Goal: Information Seeking & Learning: Learn about a topic

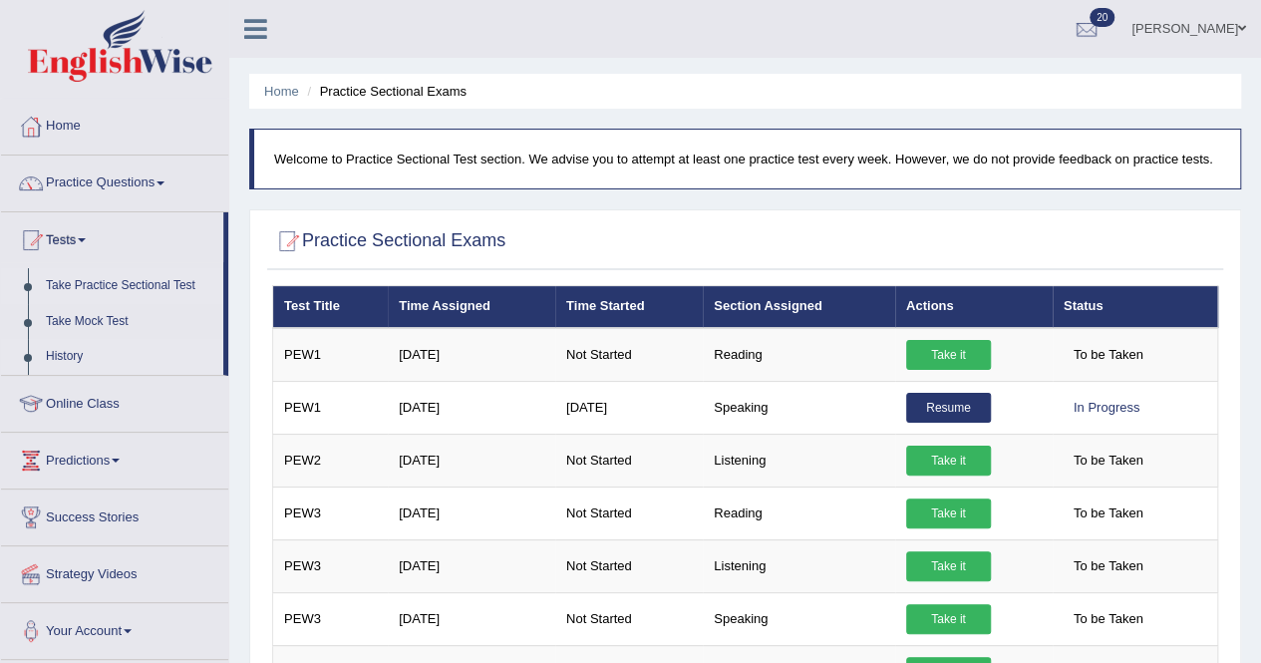
click at [67, 348] on link "History" at bounding box center [130, 357] width 186 height 36
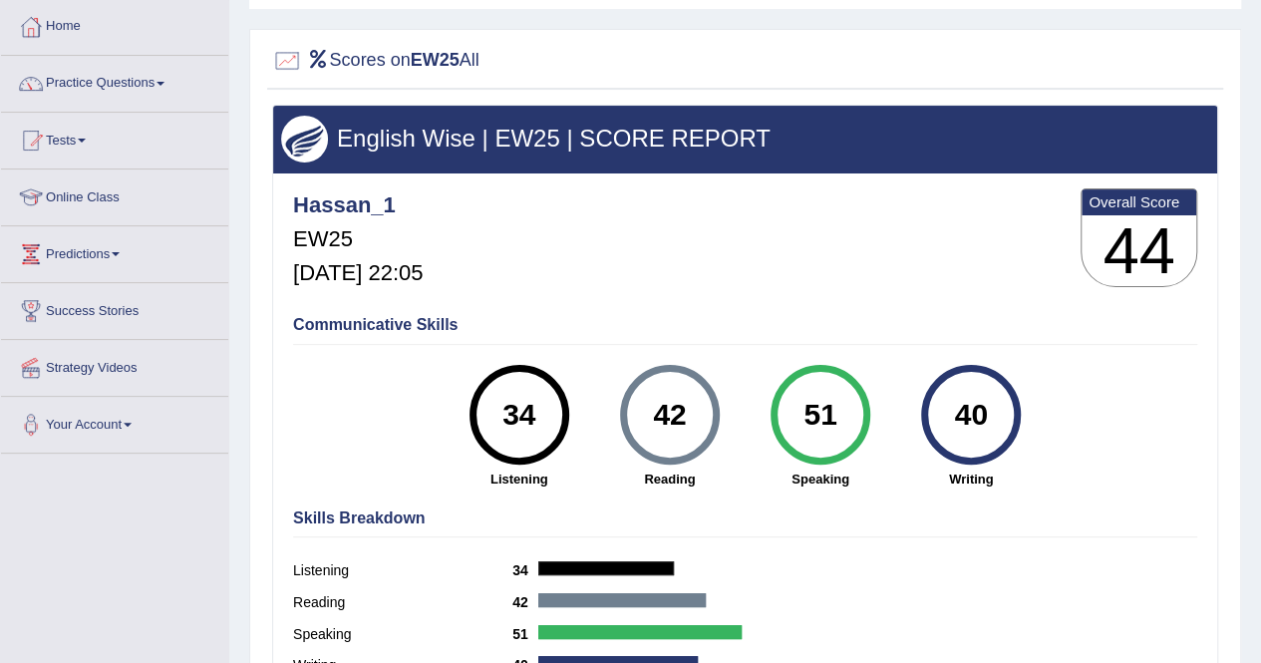
scroll to position [199, 0]
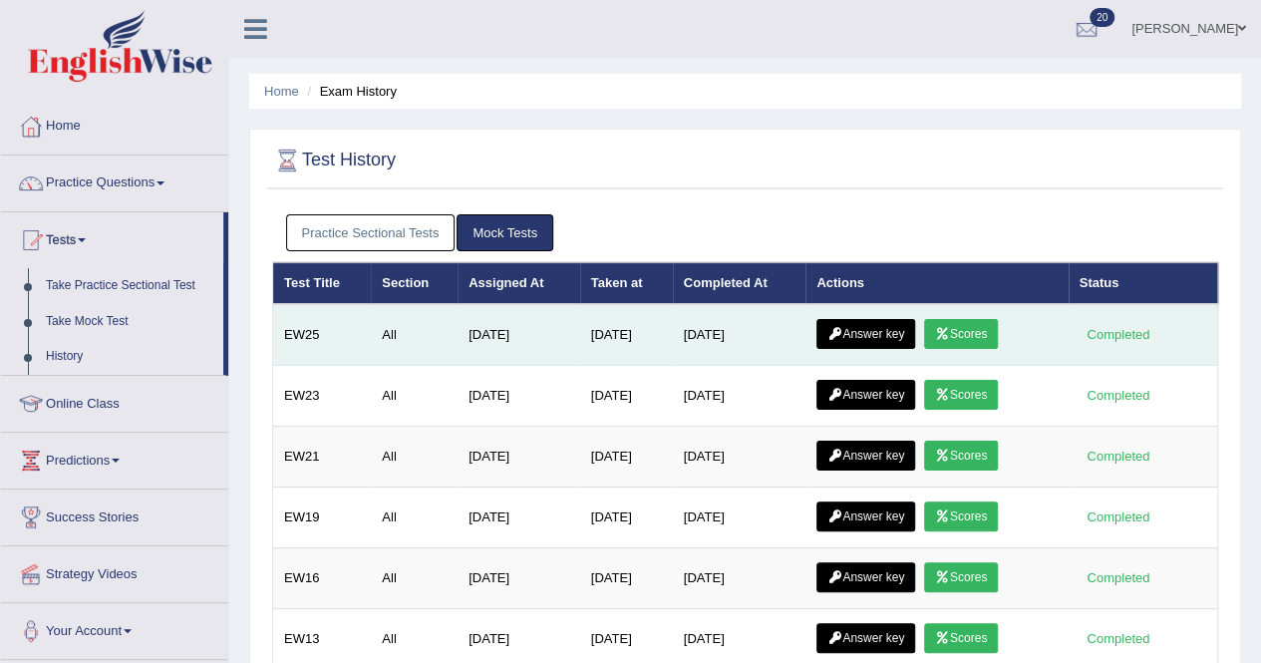
click at [885, 332] on link "Answer key" at bounding box center [866, 334] width 99 height 30
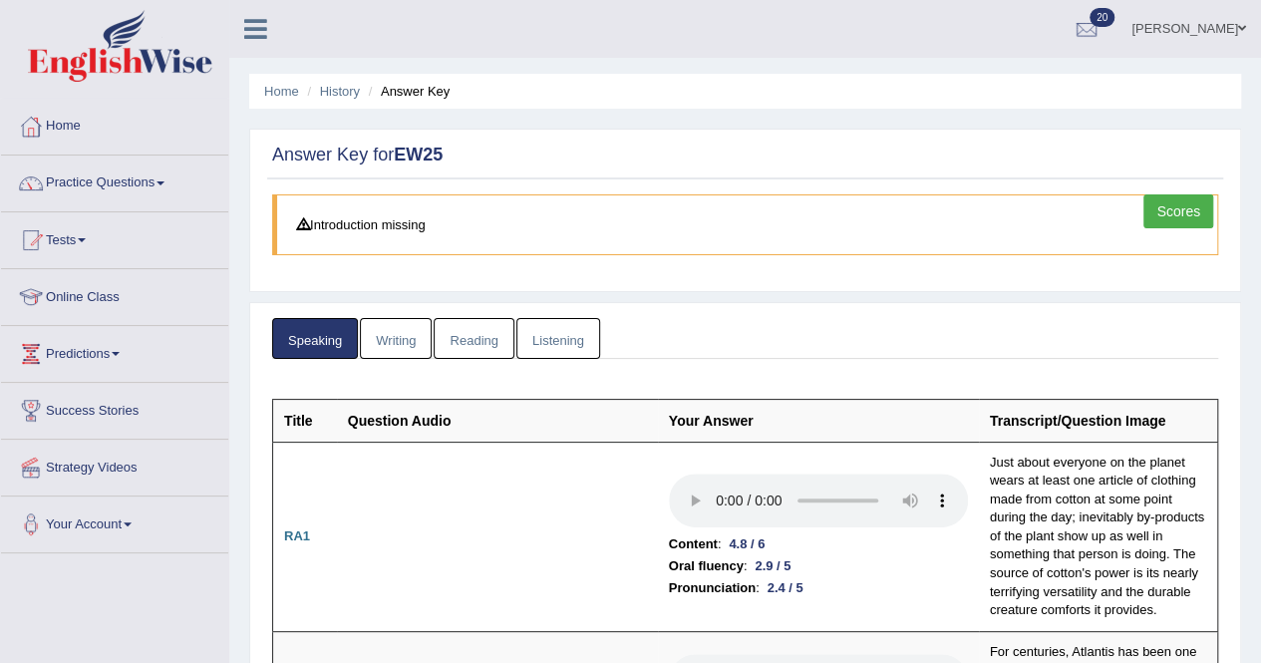
click at [399, 336] on link "Writing" at bounding box center [396, 338] width 72 height 41
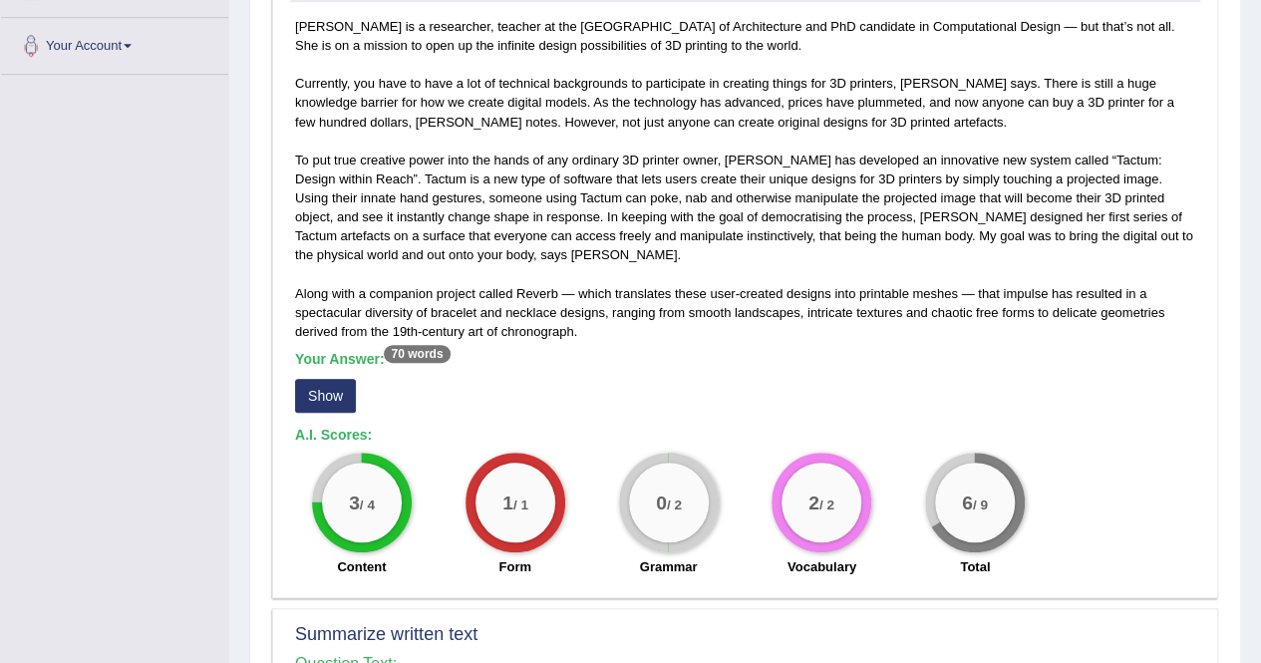
scroll to position [499, 0]
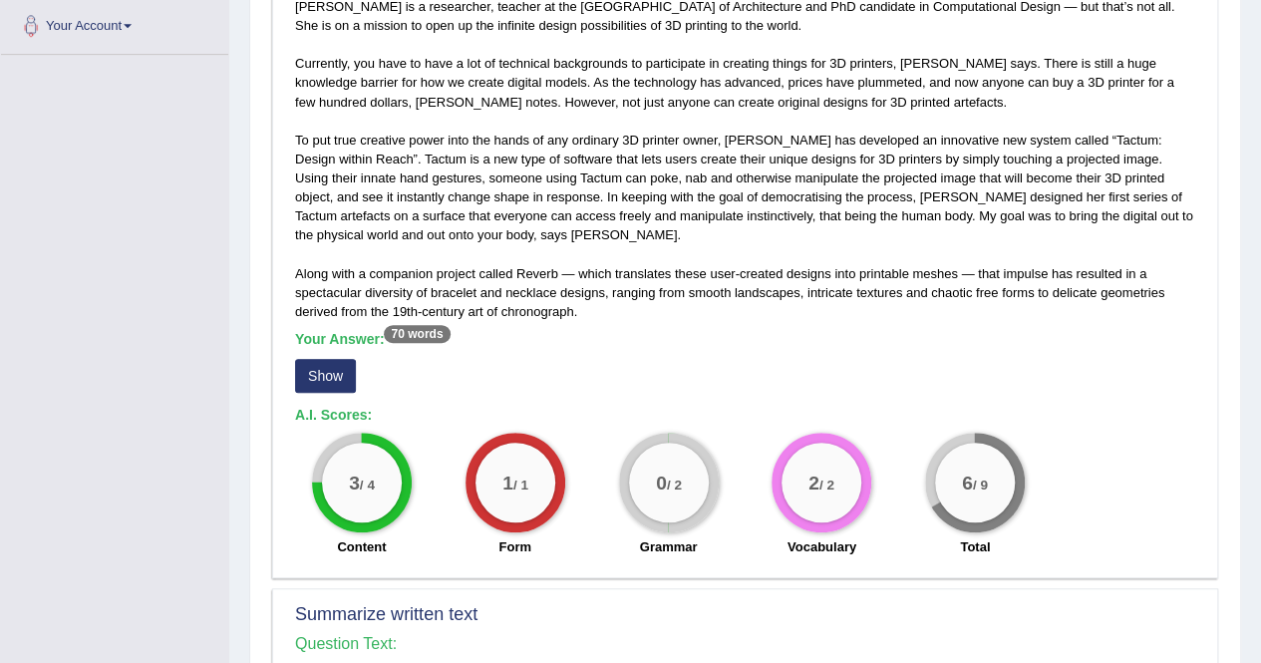
click at [333, 370] on button "Show" at bounding box center [325, 376] width 61 height 34
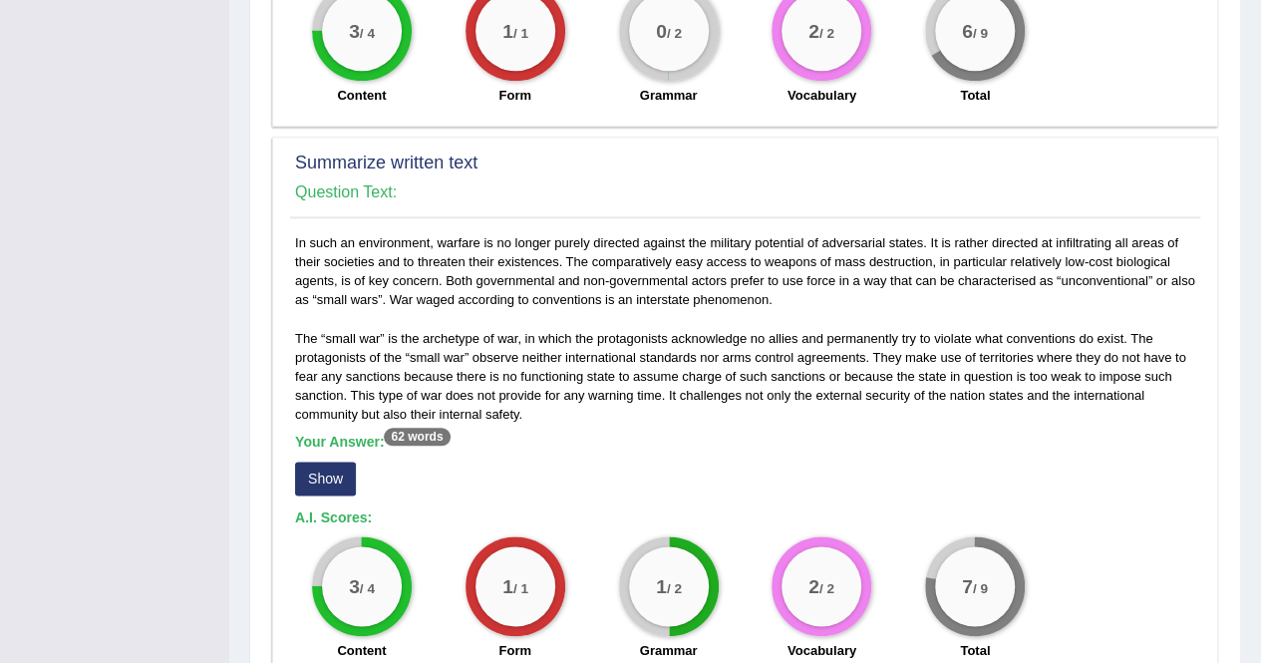
scroll to position [997, 0]
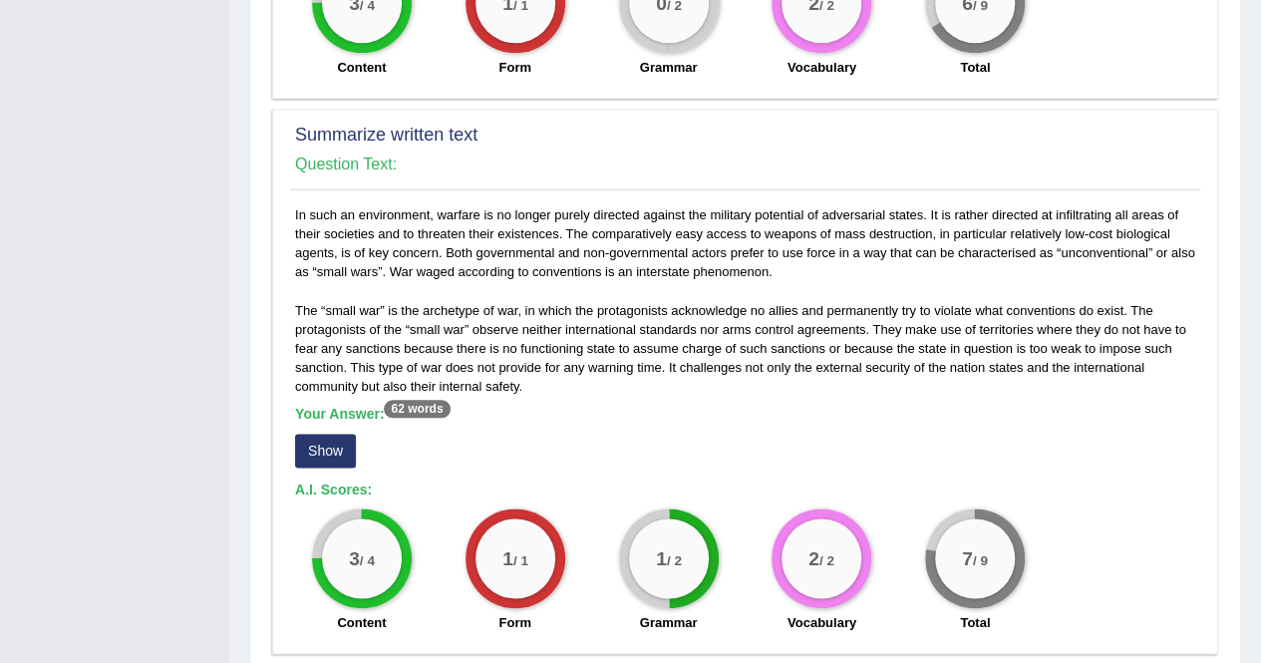
click at [314, 449] on button "Show" at bounding box center [325, 451] width 61 height 34
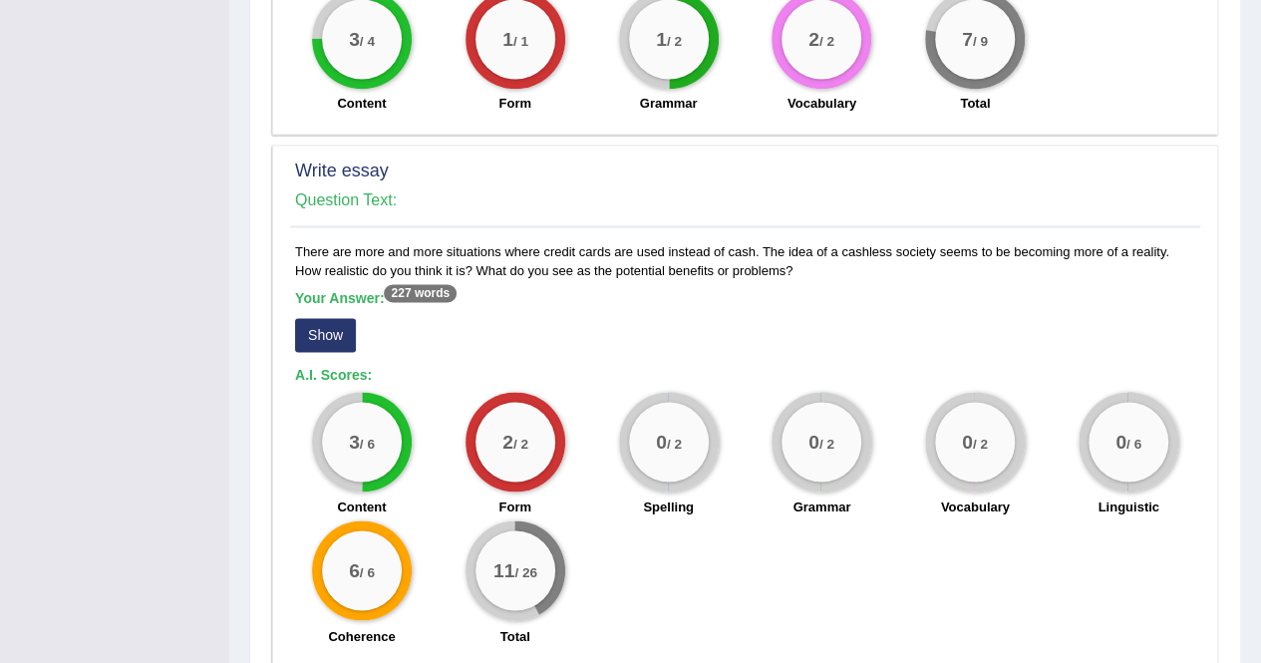
scroll to position [1595, 0]
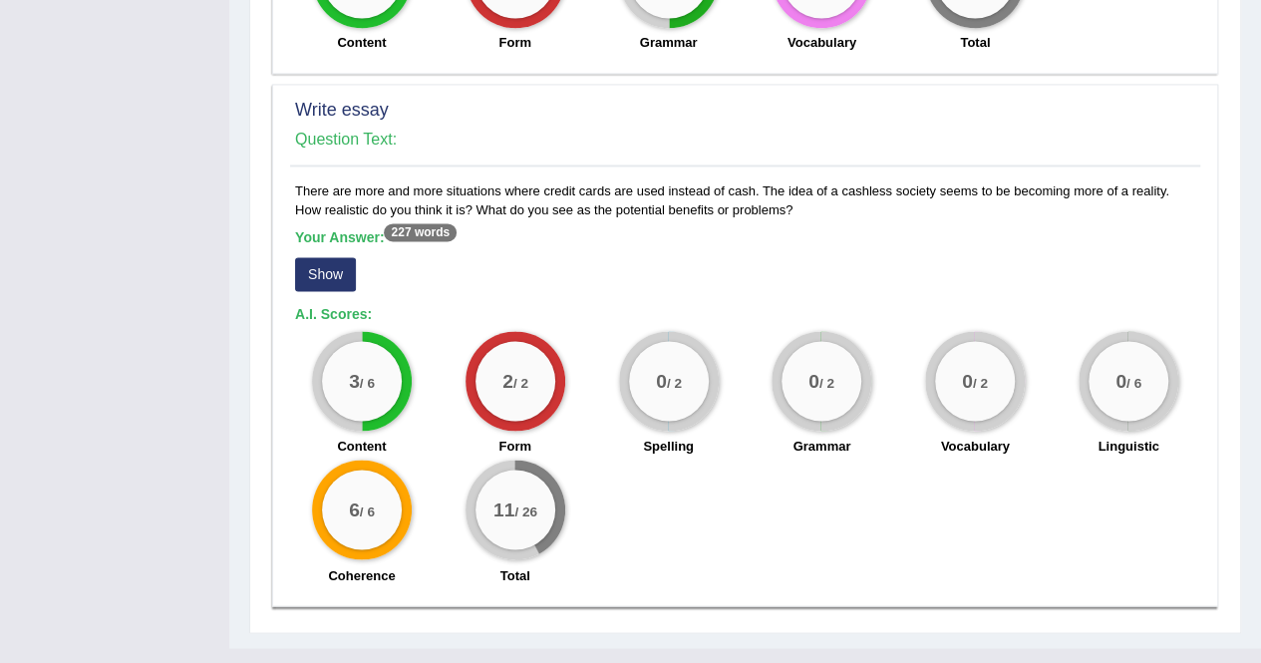
click at [312, 277] on button "Show" at bounding box center [325, 274] width 61 height 34
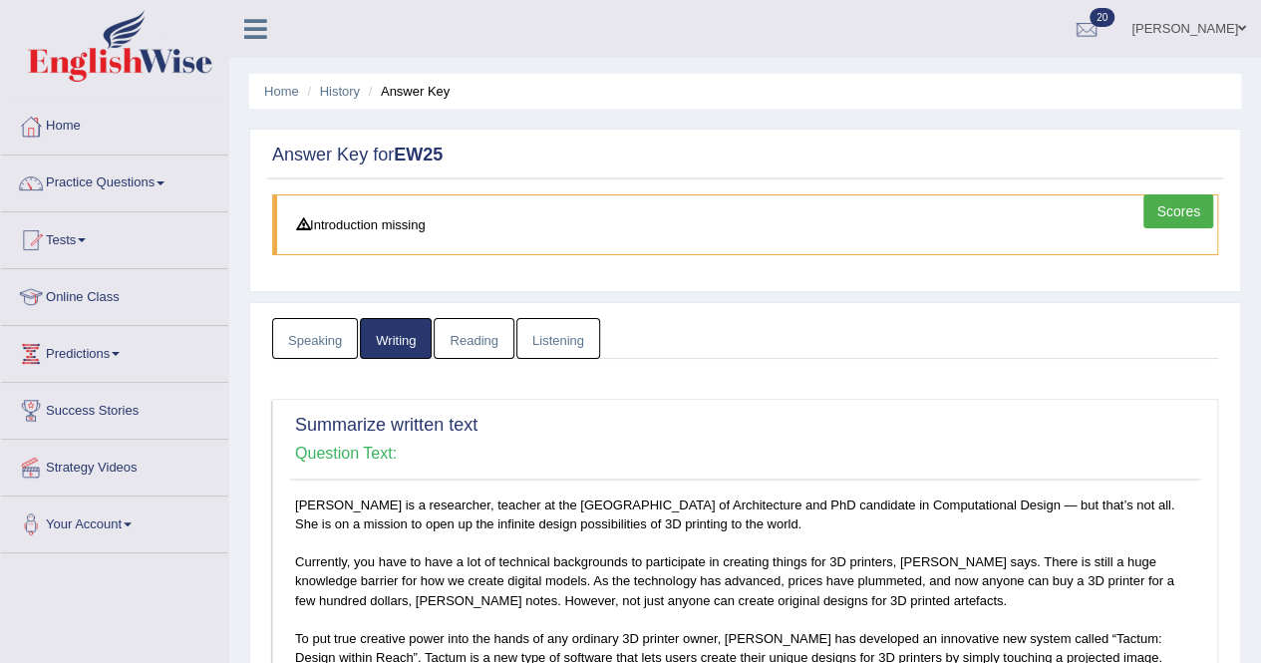
scroll to position [0, 0]
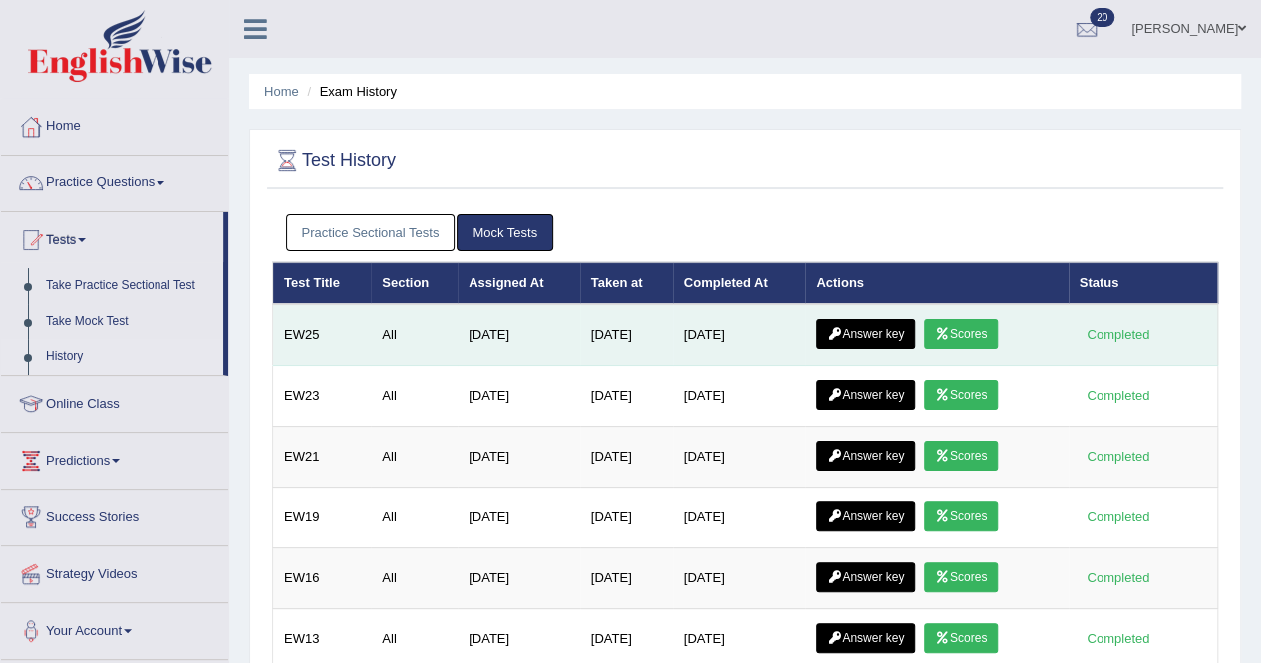
click at [871, 326] on link "Answer key" at bounding box center [866, 334] width 99 height 30
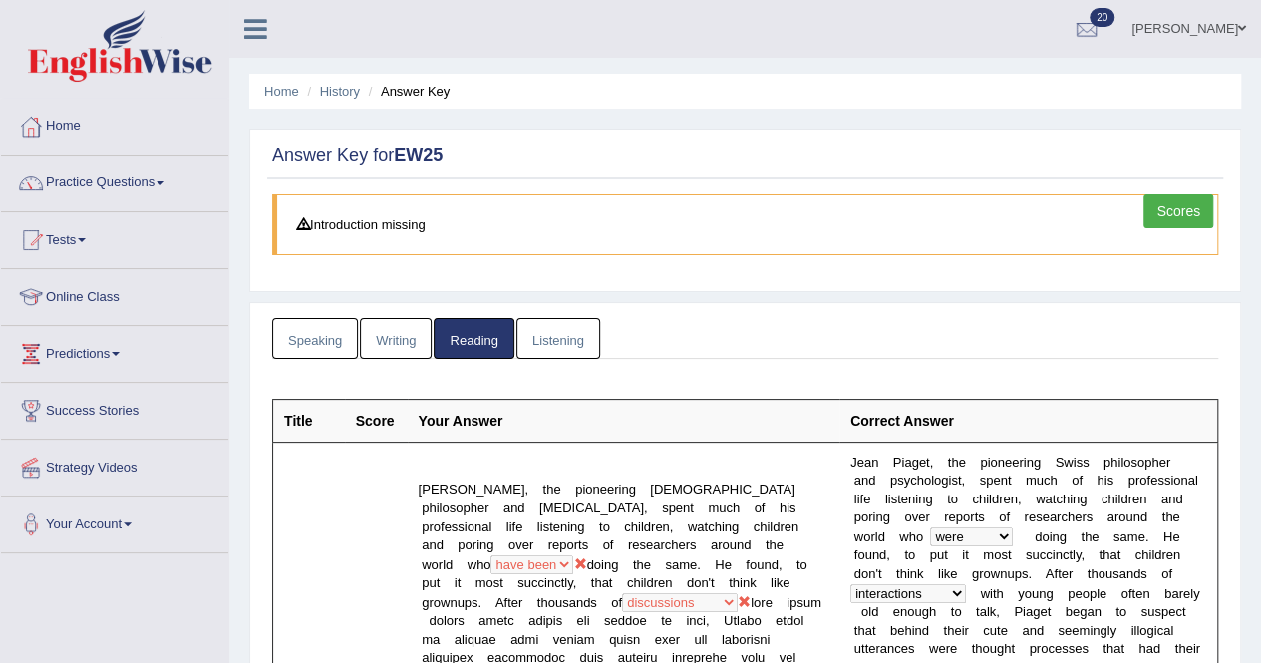
click at [553, 332] on link "Listening" at bounding box center [559, 338] width 84 height 41
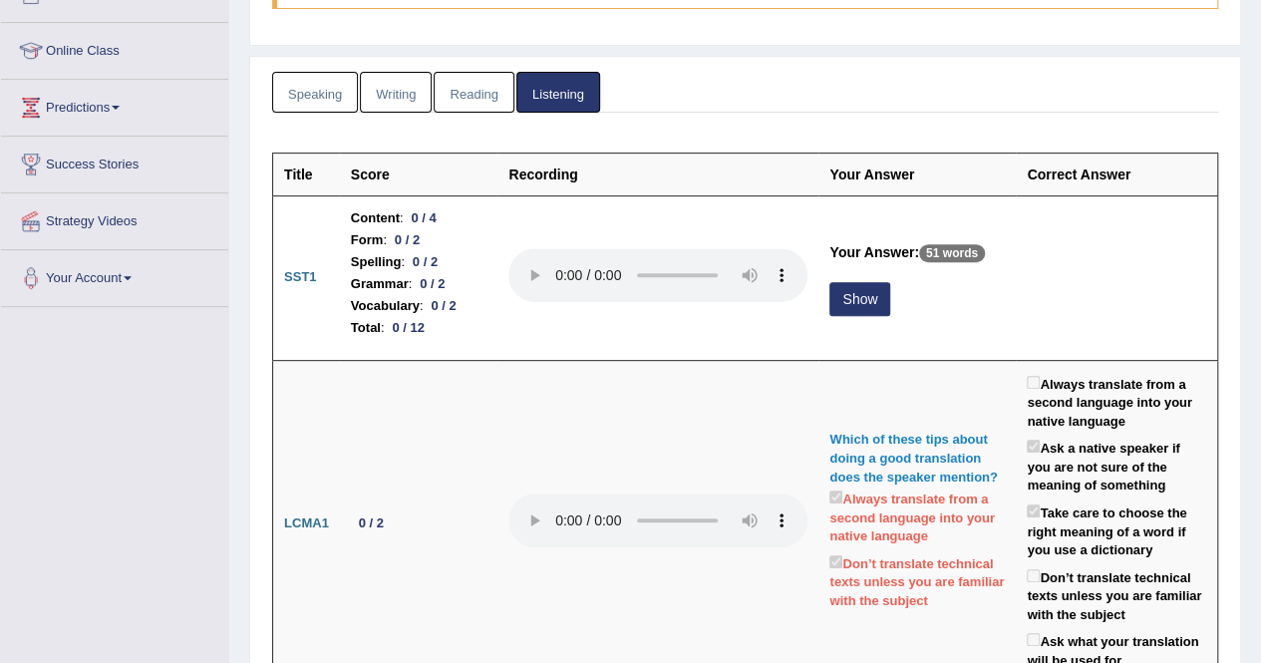
scroll to position [299, 0]
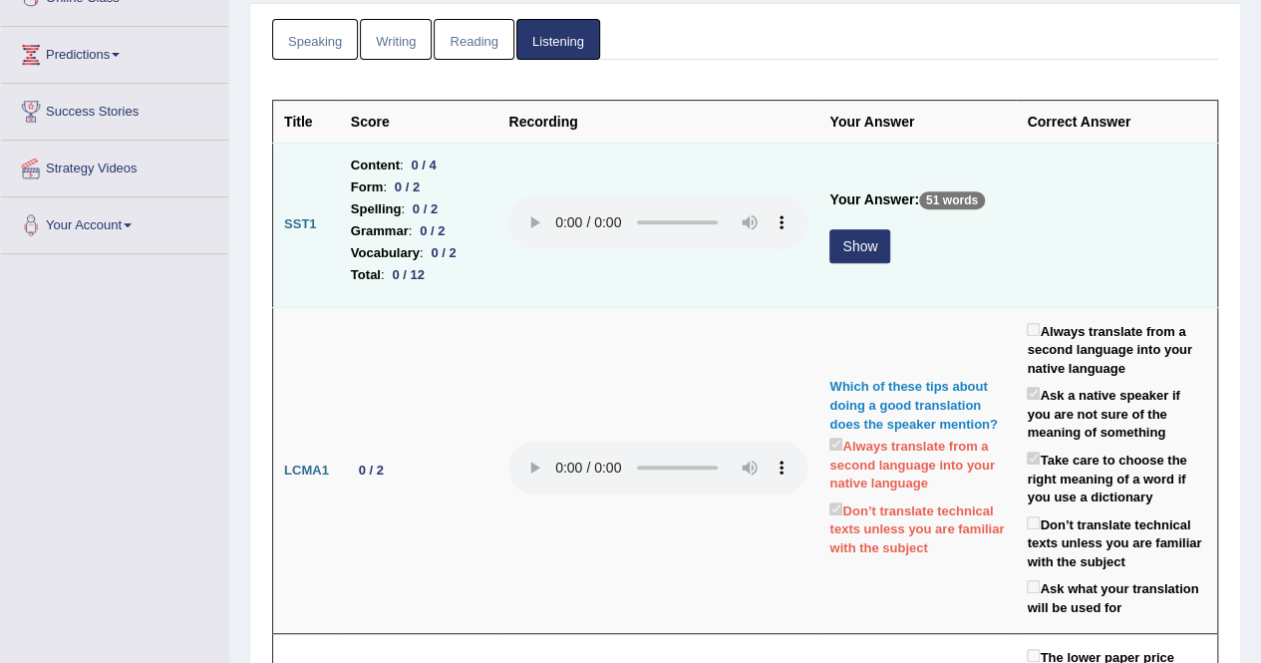
click at [866, 242] on button "Show" at bounding box center [860, 246] width 61 height 34
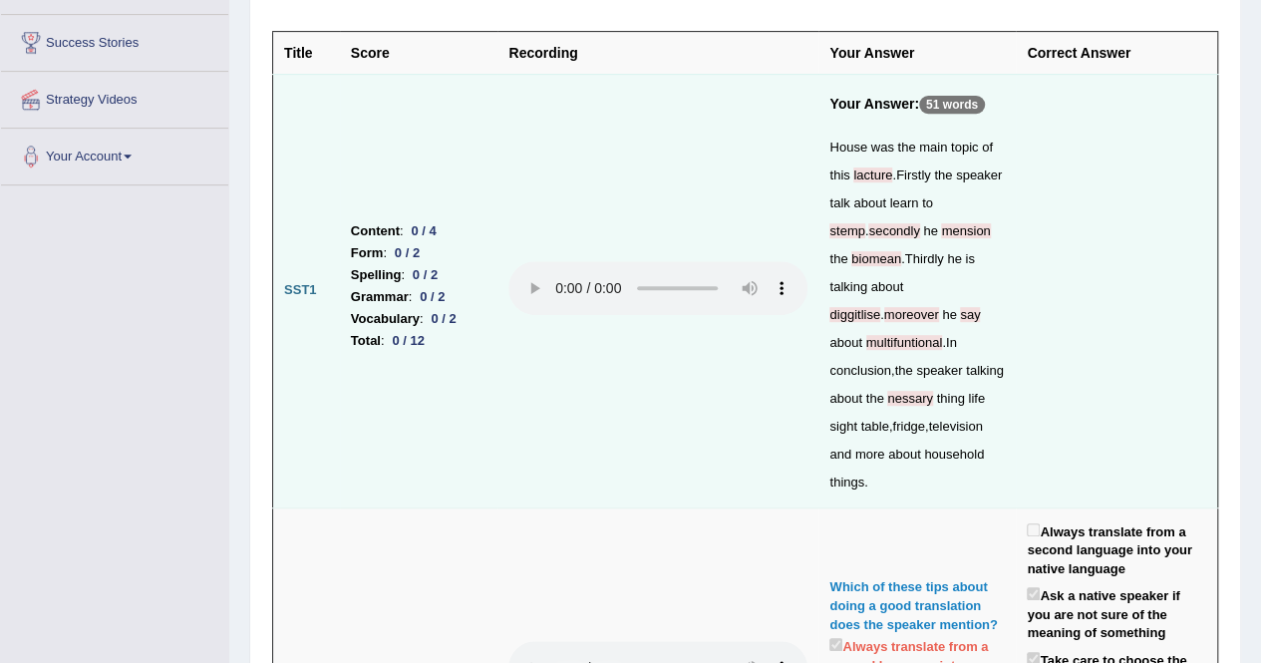
scroll to position [399, 0]
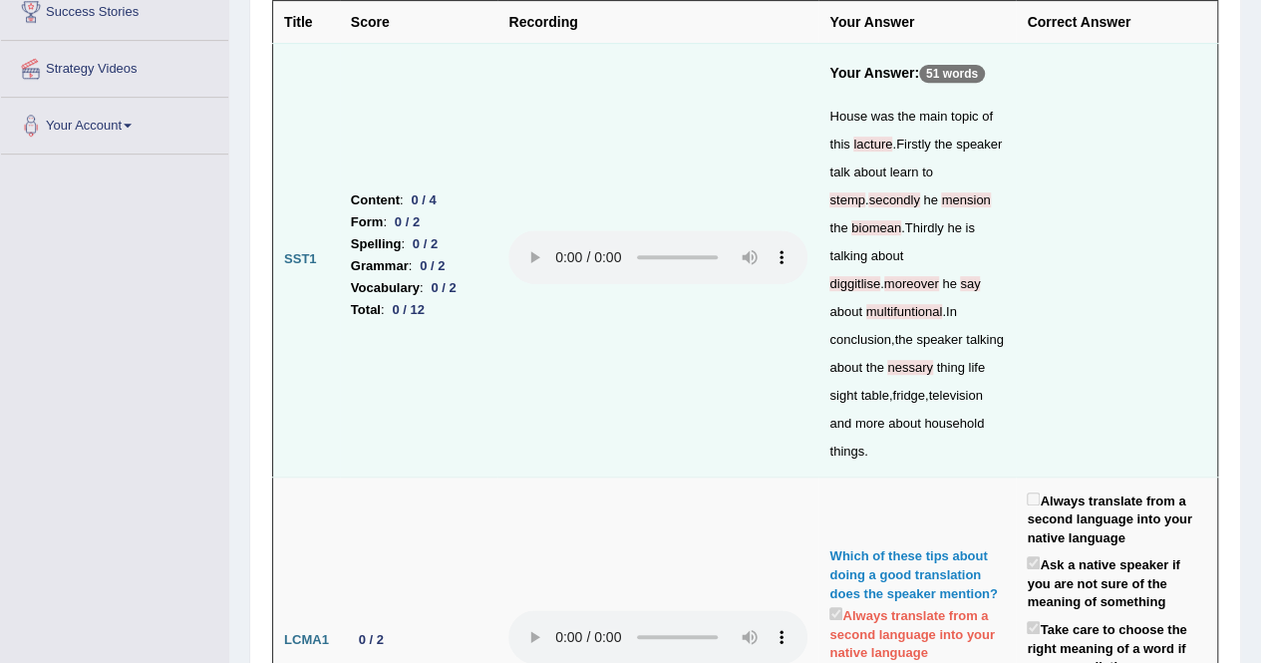
click at [819, 285] on td "Your Answer: 51 words House was the main topic of this lacture . Firstly the sp…" at bounding box center [917, 260] width 197 height 434
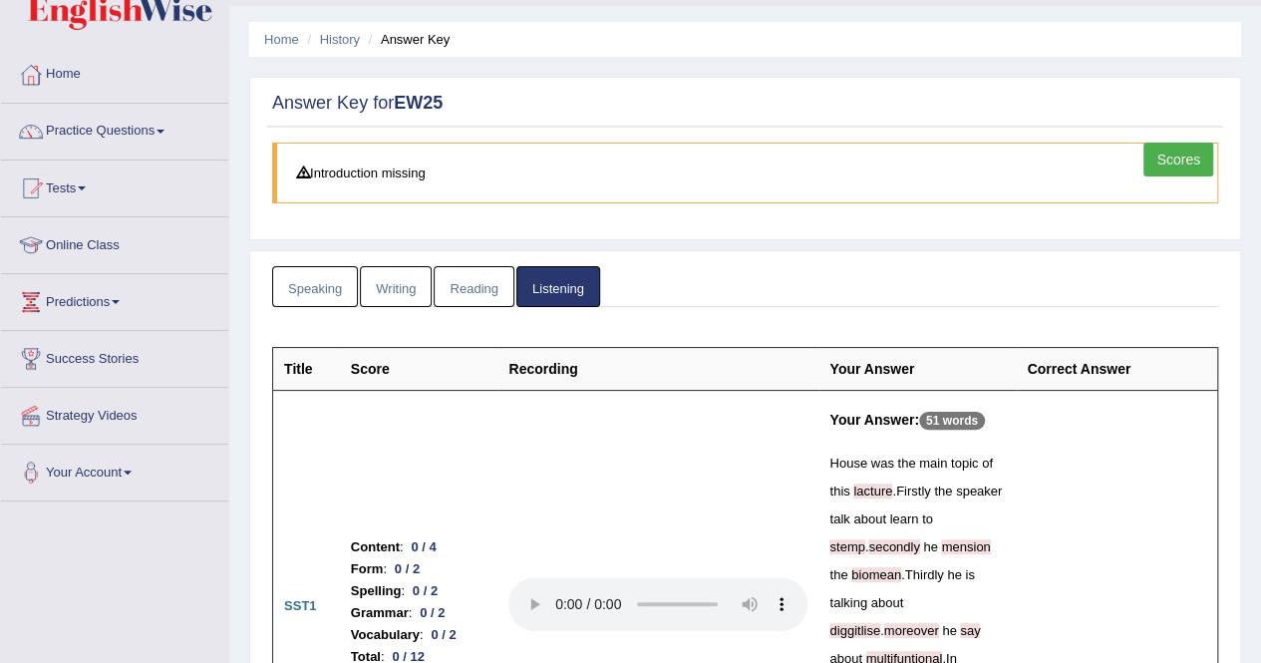
scroll to position [0, 0]
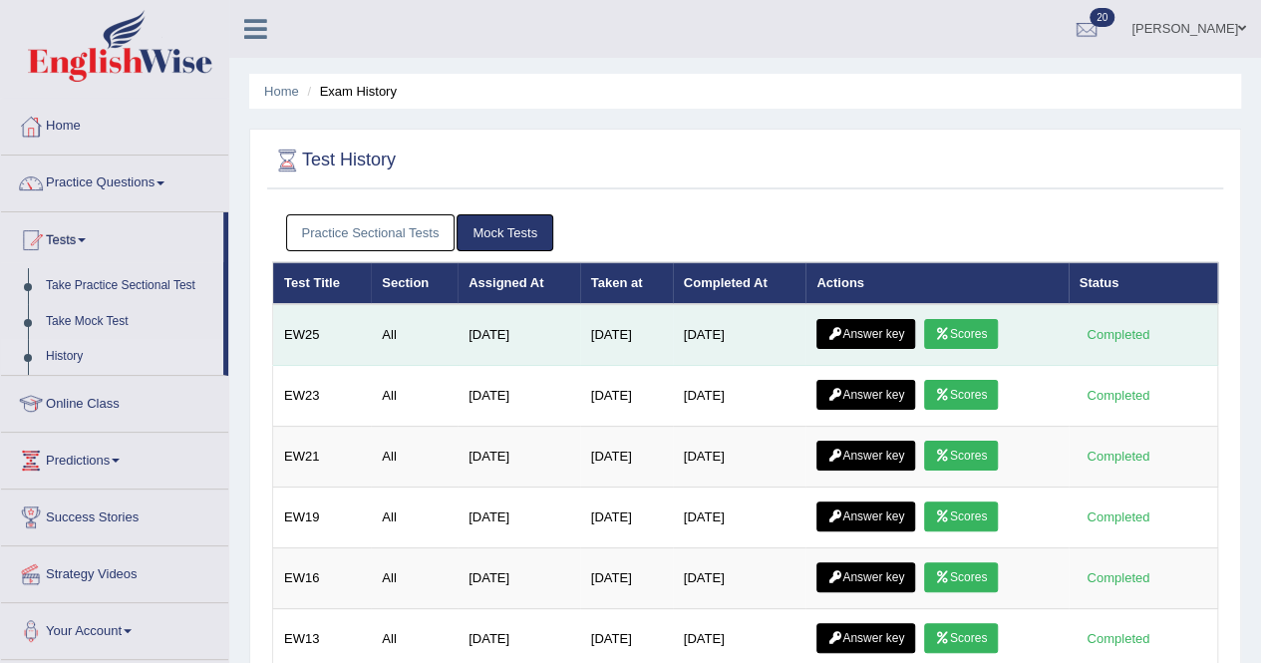
click at [981, 327] on link "Scores" at bounding box center [961, 334] width 74 height 30
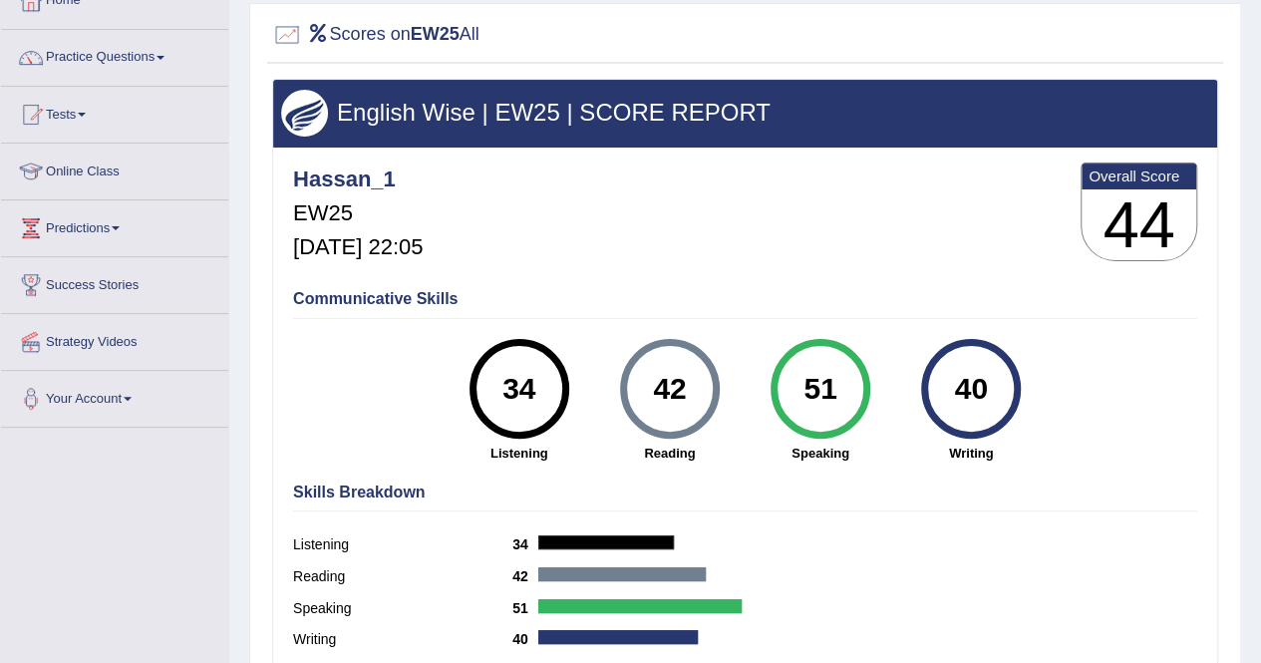
scroll to position [199, 0]
